Goal: Transaction & Acquisition: Purchase product/service

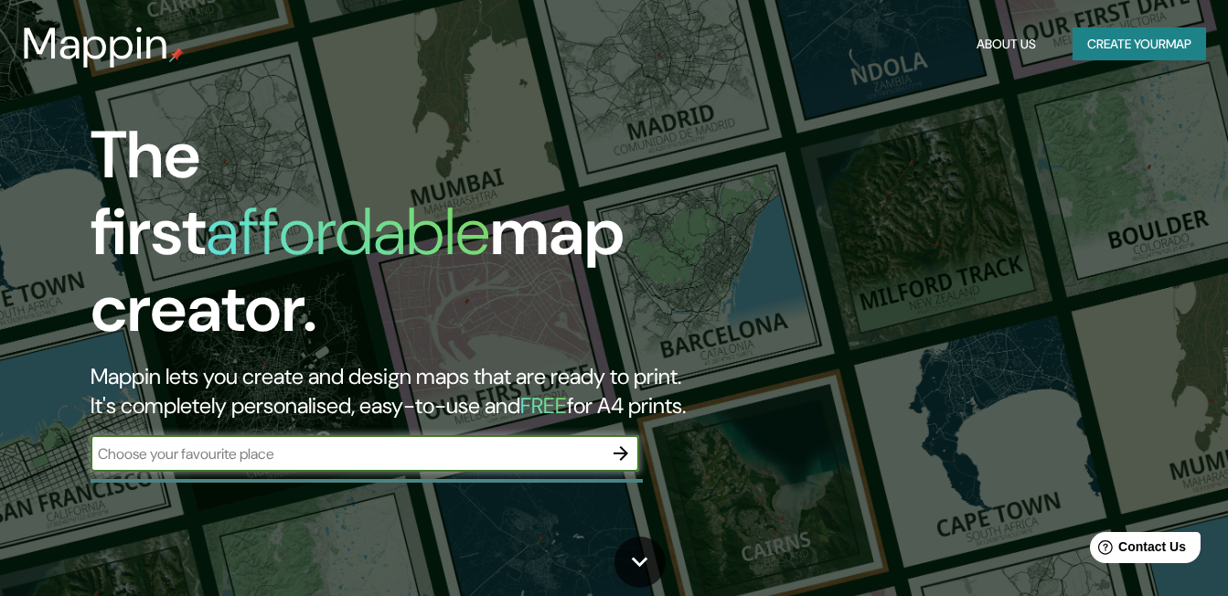
click at [1147, 57] on button "Create your map" at bounding box center [1140, 44] width 134 height 34
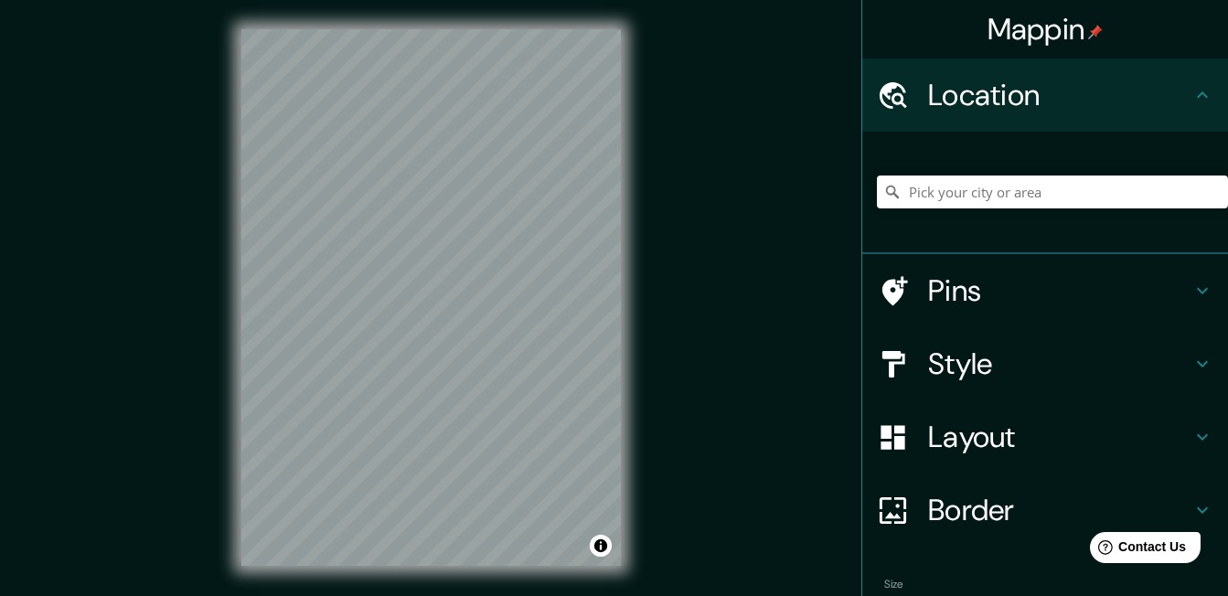
click at [937, 103] on h4 "Location" at bounding box center [1059, 95] width 263 height 37
click at [1111, 94] on h4 "Location" at bounding box center [1059, 95] width 263 height 37
click at [999, 189] on input "Pick your city or area" at bounding box center [1052, 192] width 351 height 33
type input "Latacunga, Cotopaxi, [GEOGRAPHIC_DATA]"
click at [1197, 439] on icon at bounding box center [1203, 437] width 22 height 22
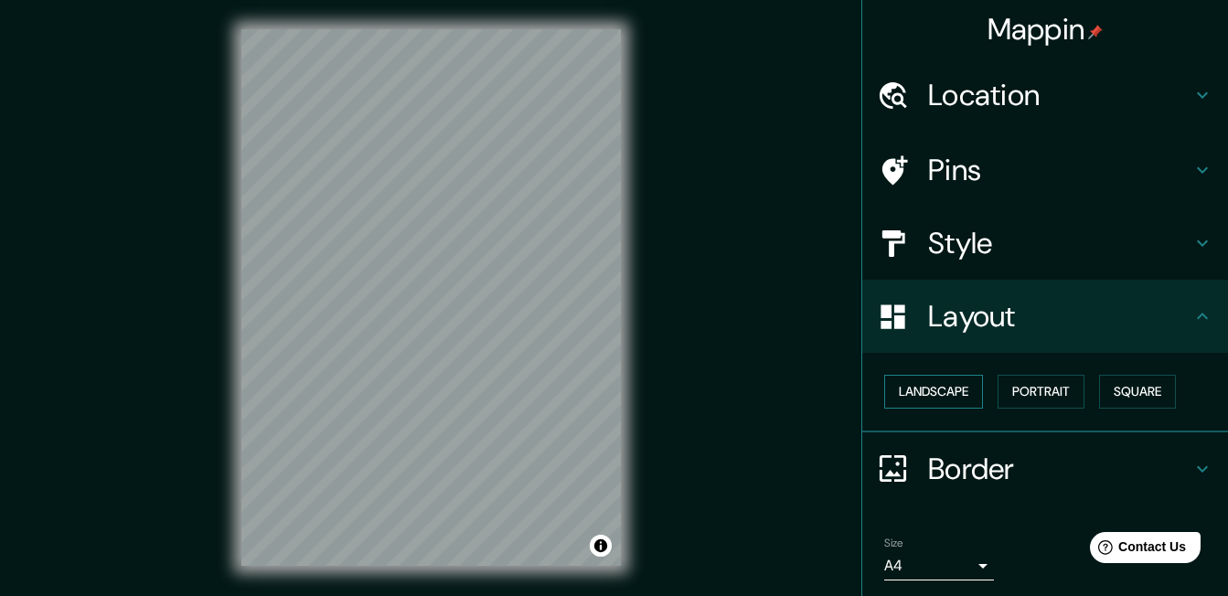
click at [936, 400] on button "Landscape" at bounding box center [933, 392] width 99 height 34
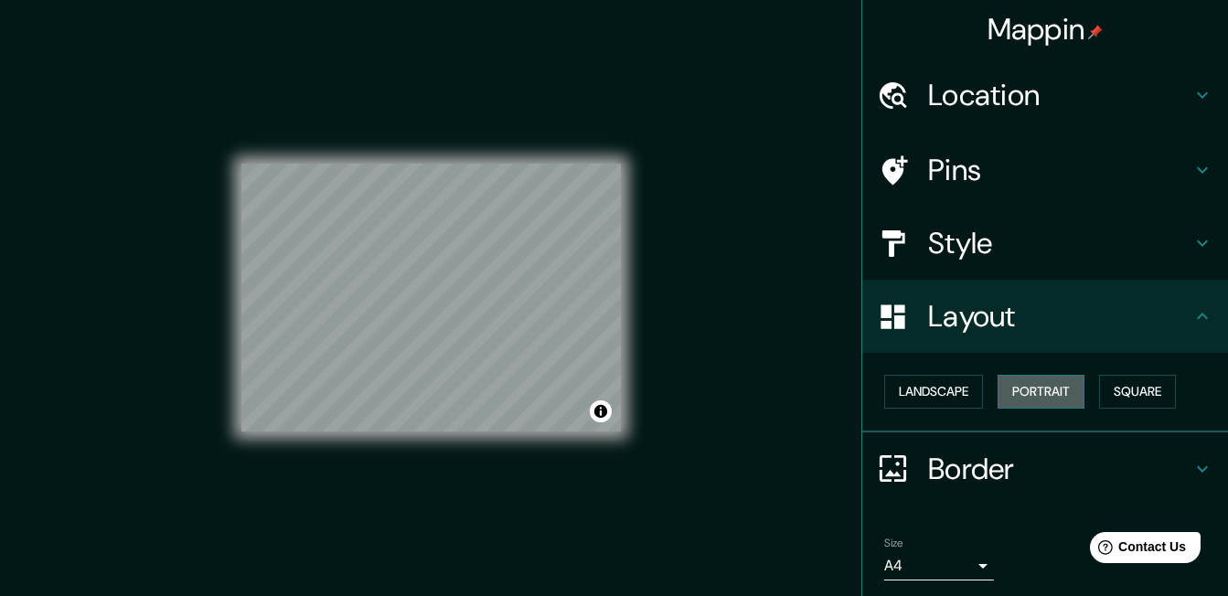
click at [1044, 397] on button "Portrait" at bounding box center [1041, 392] width 87 height 34
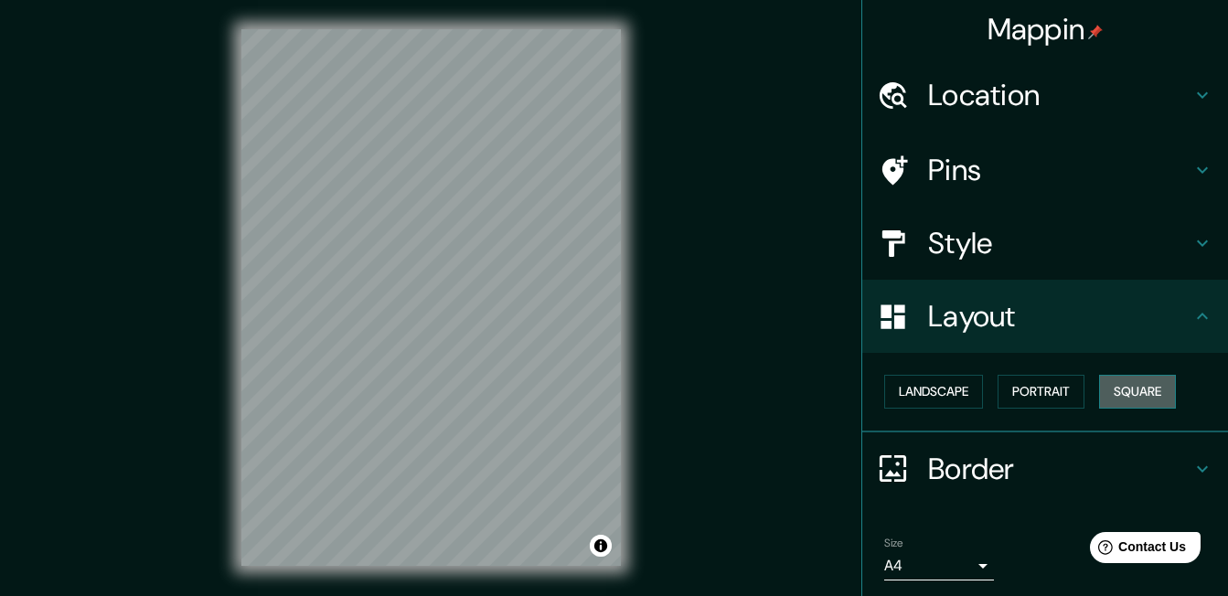
click at [1152, 393] on button "Square" at bounding box center [1137, 392] width 77 height 34
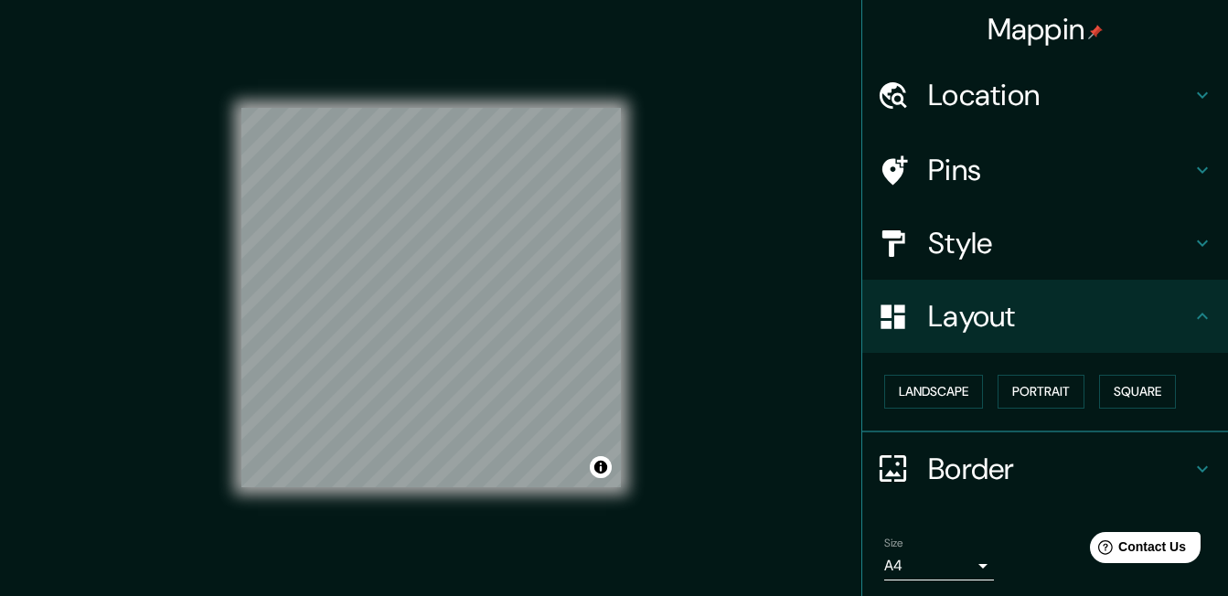
click at [998, 252] on h4 "Style" at bounding box center [1059, 243] width 263 height 37
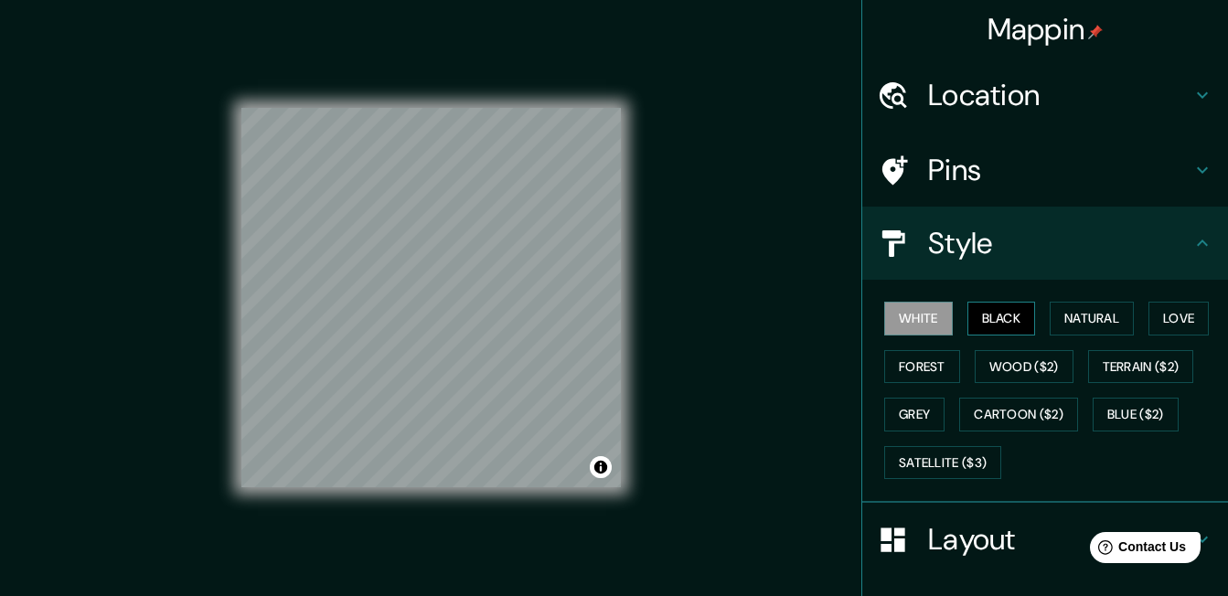
click at [1003, 322] on button "Black" at bounding box center [1002, 319] width 69 height 34
click at [1083, 316] on button "Natural" at bounding box center [1092, 319] width 84 height 34
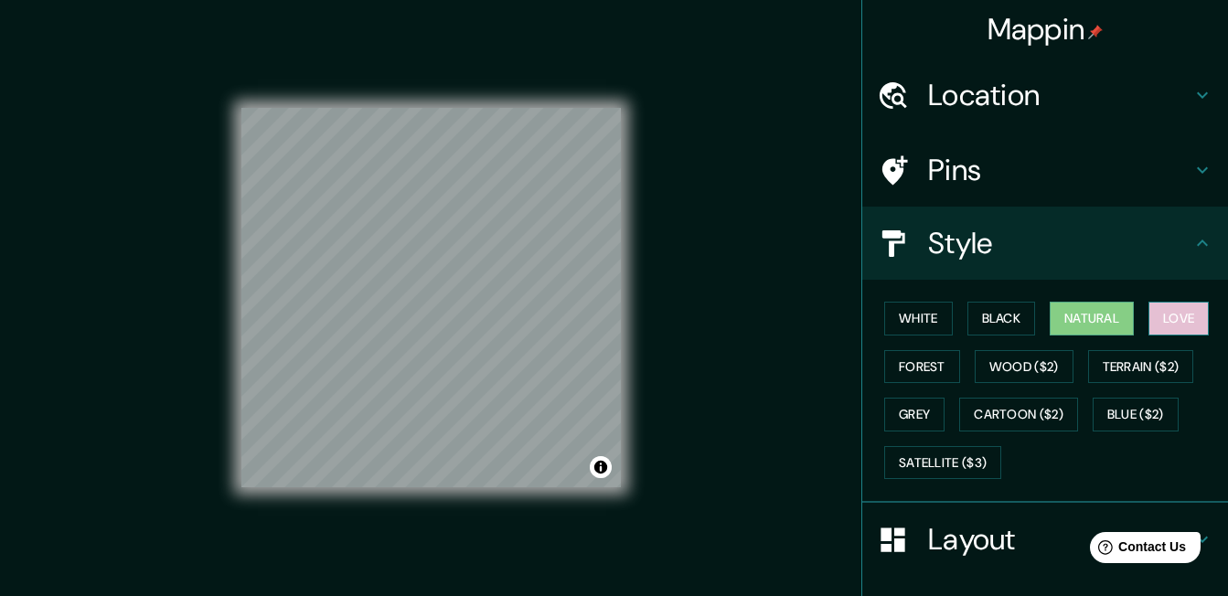
click at [1164, 312] on button "Love" at bounding box center [1179, 319] width 60 height 34
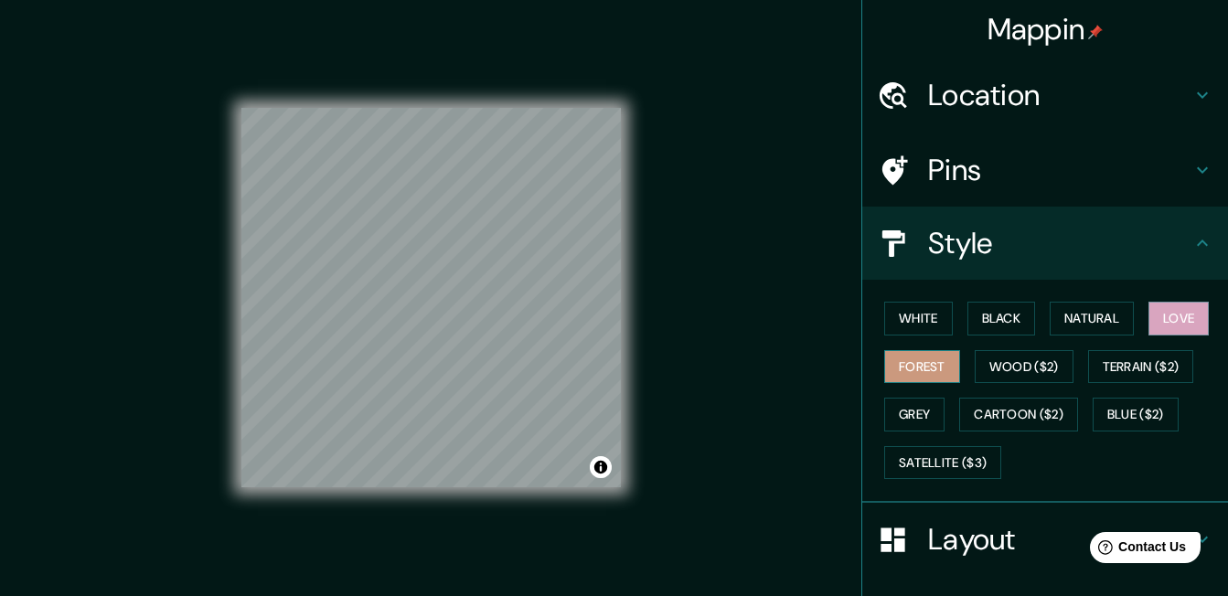
click at [931, 372] on button "Forest" at bounding box center [922, 367] width 76 height 34
click at [917, 423] on button "Grey" at bounding box center [914, 415] width 60 height 34
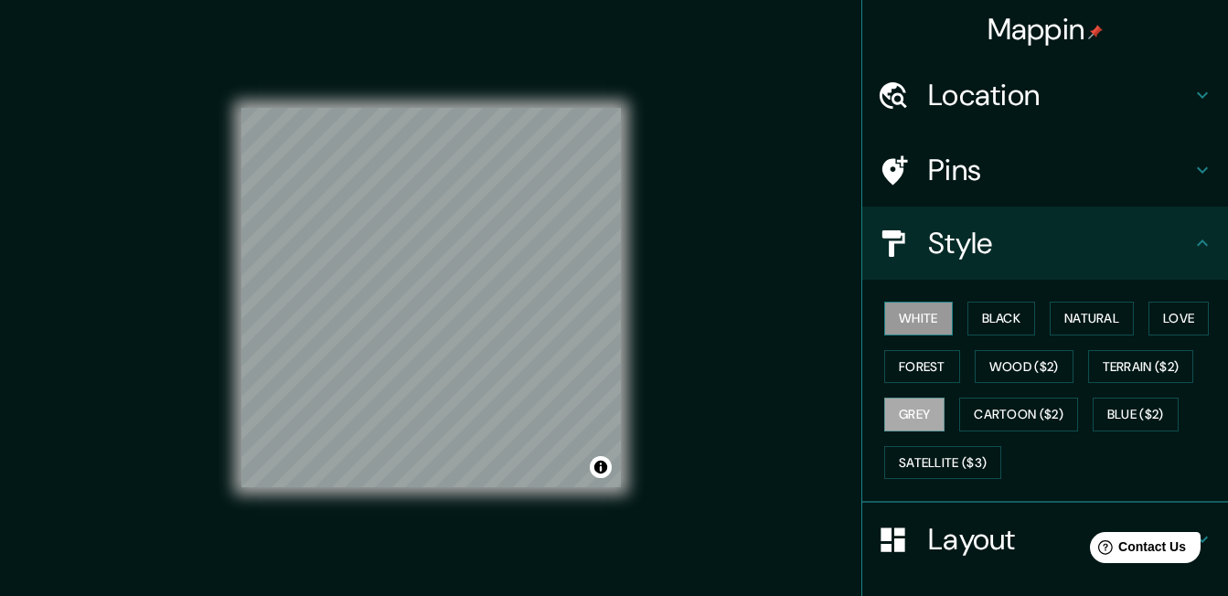
click at [921, 323] on button "White" at bounding box center [918, 319] width 69 height 34
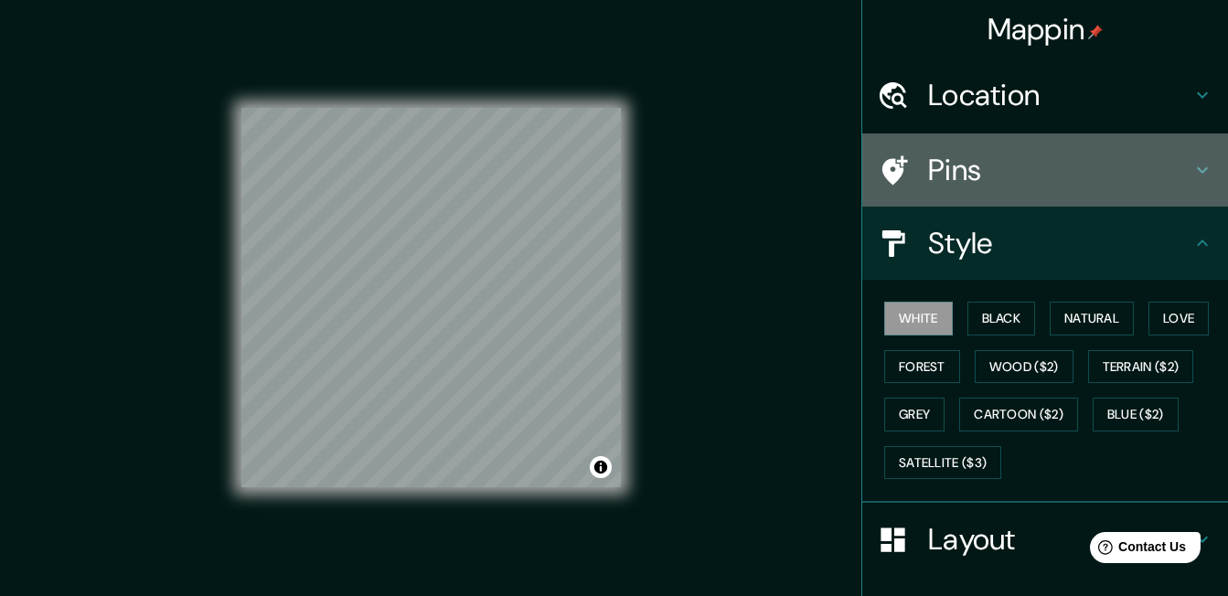
click at [1195, 173] on icon at bounding box center [1203, 170] width 22 height 22
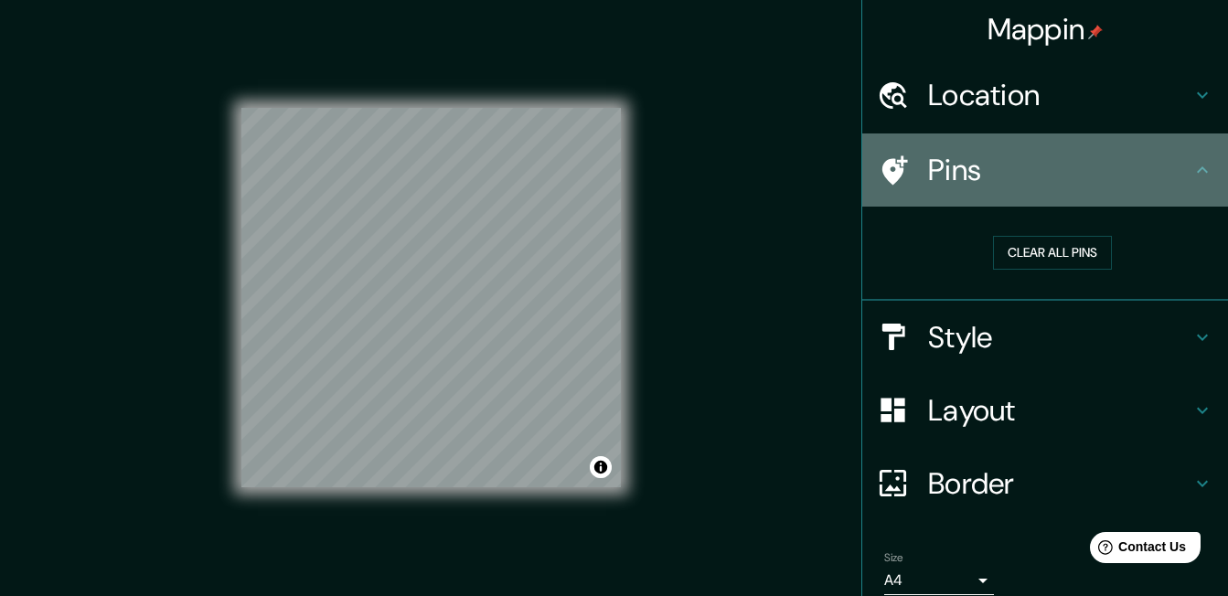
click at [1195, 173] on icon at bounding box center [1203, 170] width 22 height 22
